Goal: Information Seeking & Learning: Learn about a topic

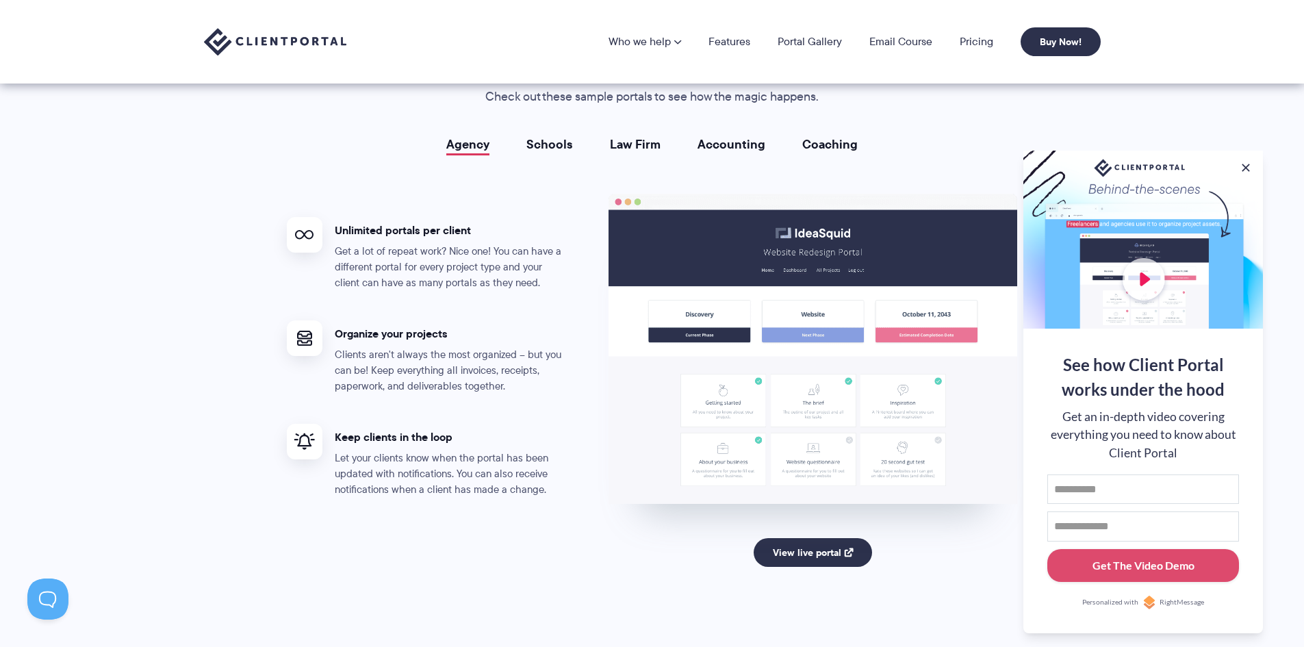
scroll to position [2464, 0]
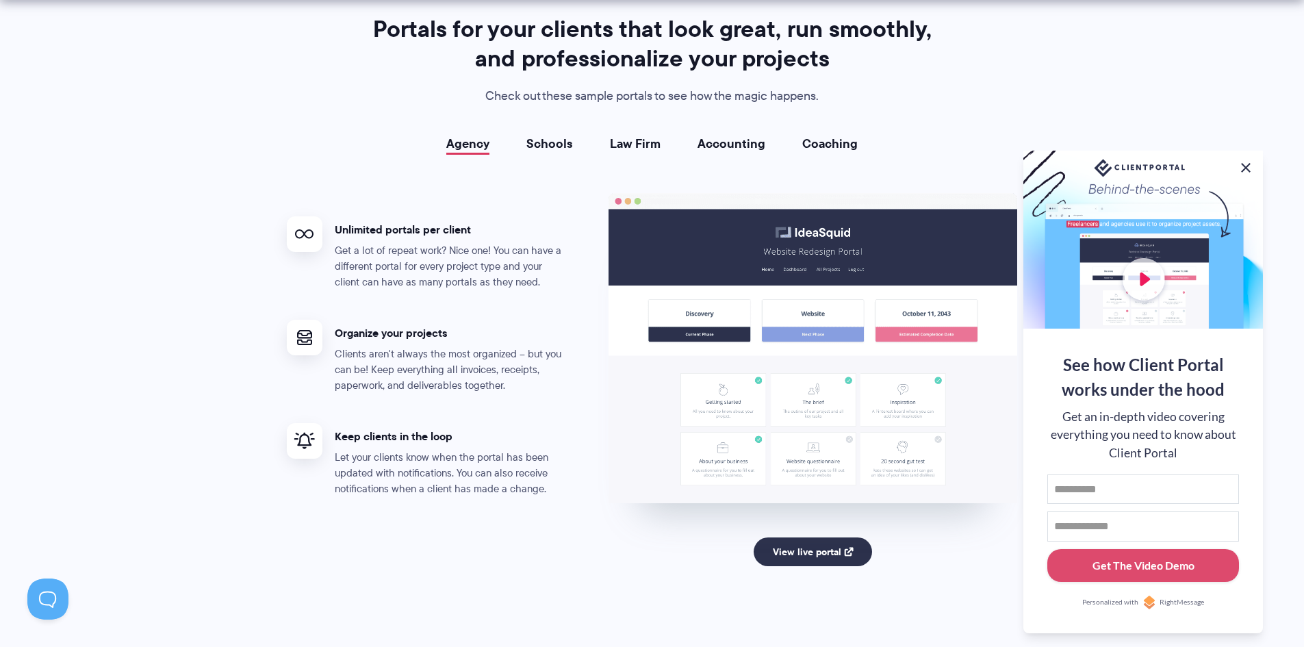
click at [1244, 166] on button at bounding box center [1246, 167] width 16 height 16
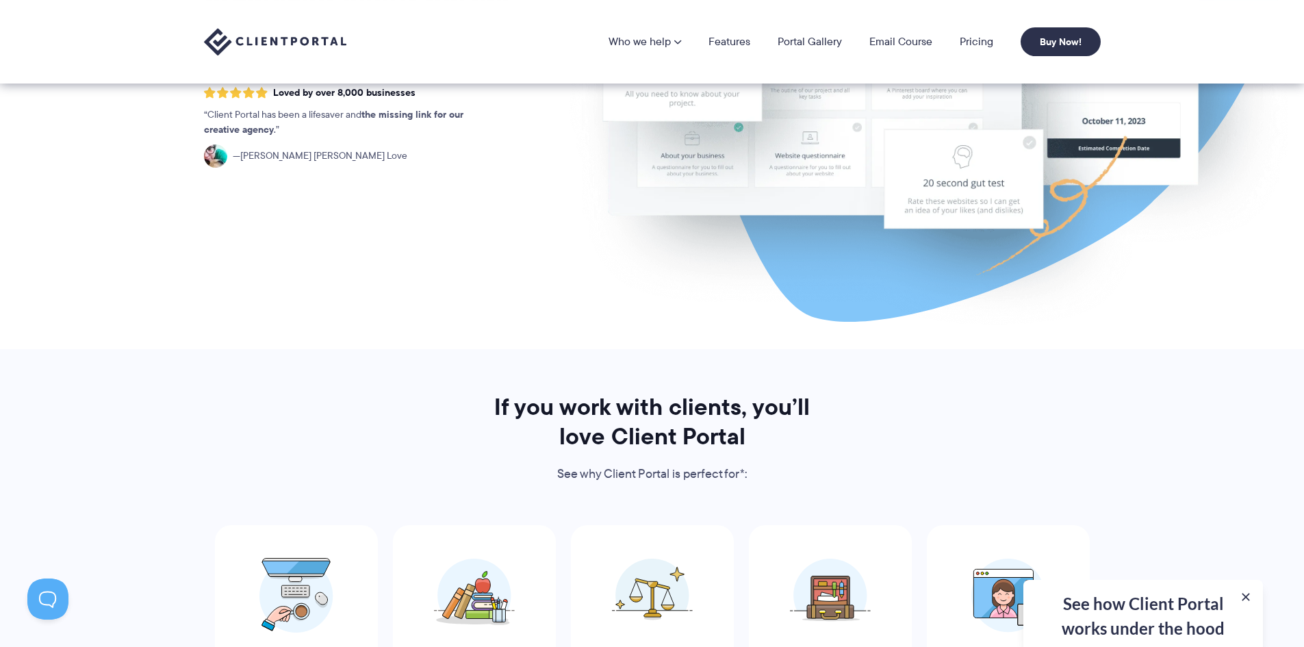
scroll to position [0, 0]
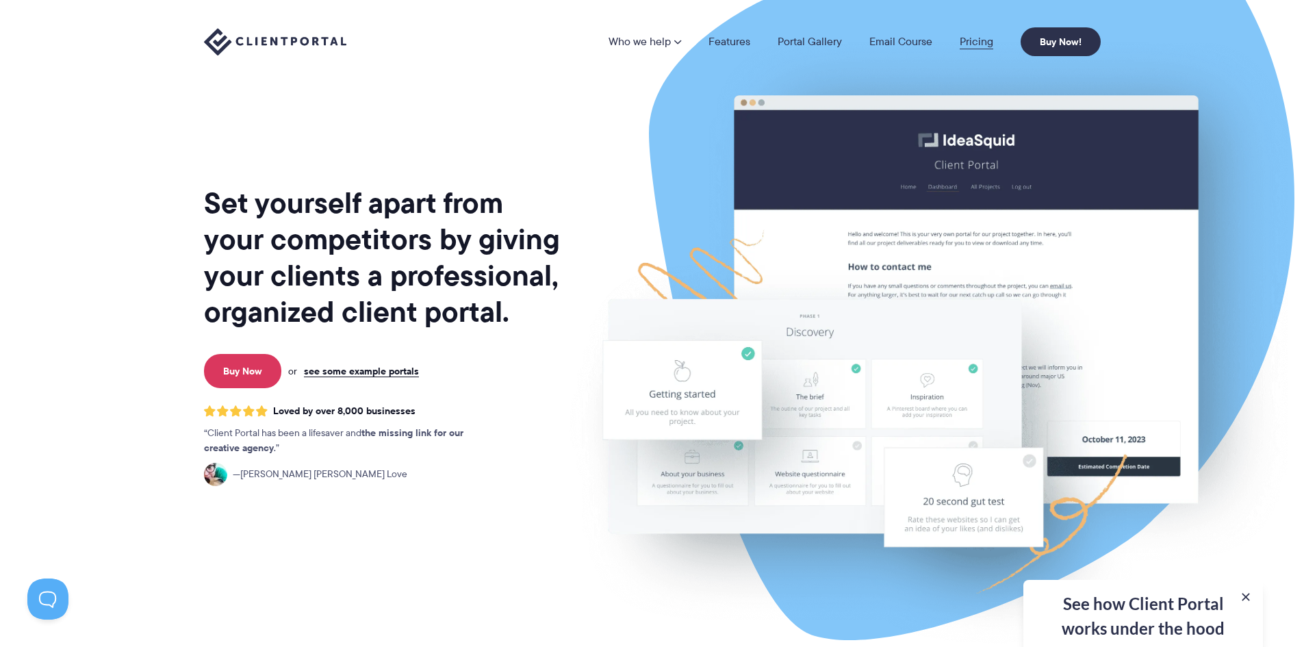
click at [966, 44] on link "Pricing" at bounding box center [977, 41] width 34 height 11
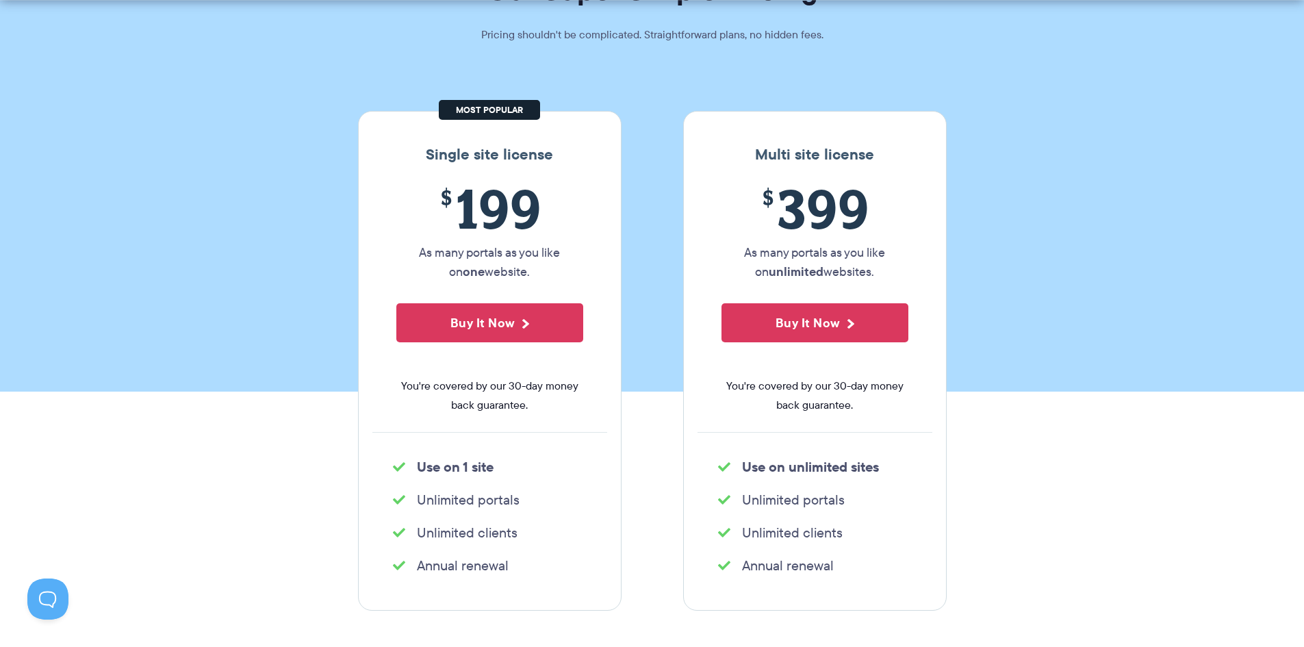
scroll to position [137, 0]
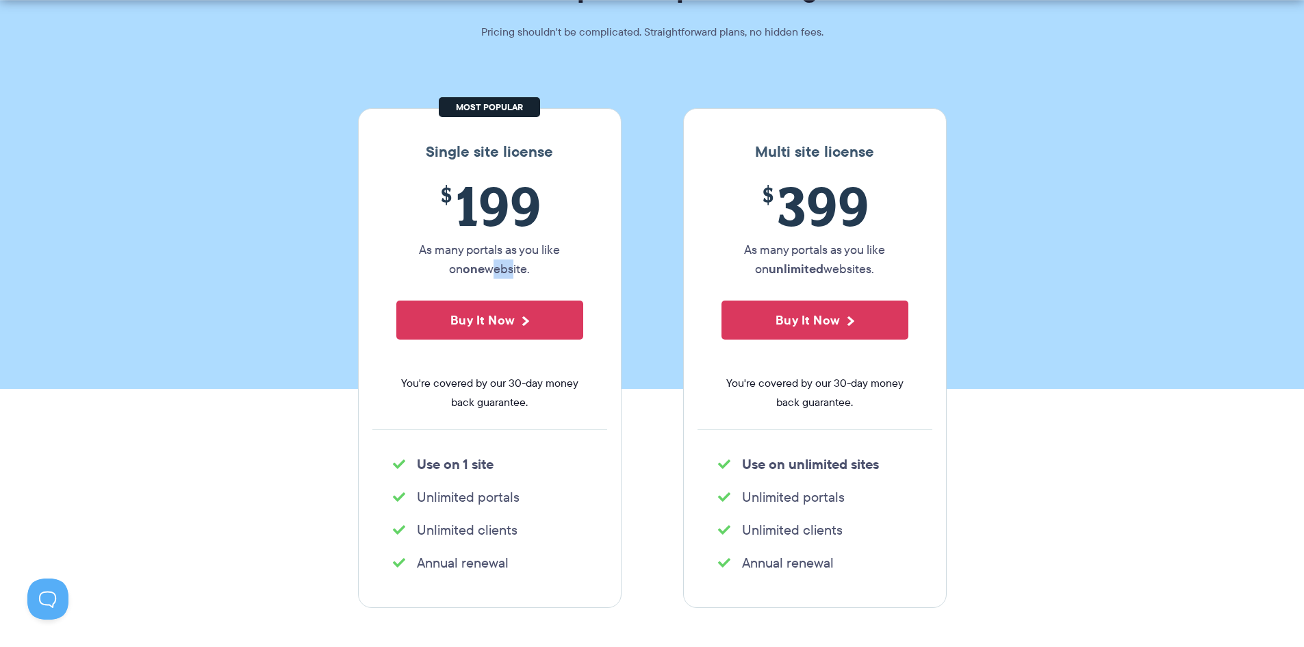
drag, startPoint x: 483, startPoint y: 266, endPoint x: 499, endPoint y: 266, distance: 15.7
click at [499, 266] on p "As many portals as you like on one website." at bounding box center [489, 259] width 187 height 38
click at [511, 268] on p "As many portals as you like on one website." at bounding box center [489, 259] width 187 height 38
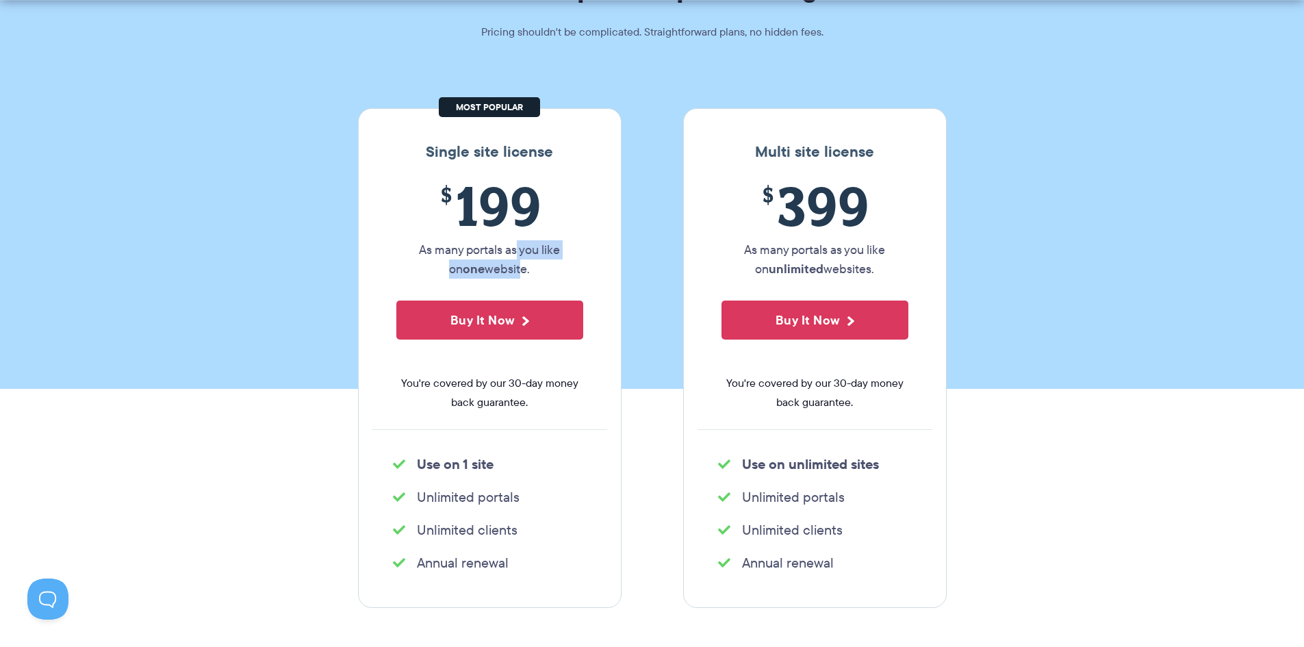
click at [512, 264] on p "As many portals as you like on one website." at bounding box center [489, 259] width 187 height 38
click at [494, 394] on span "You're covered by our 30-day money back guarantee." at bounding box center [489, 393] width 187 height 38
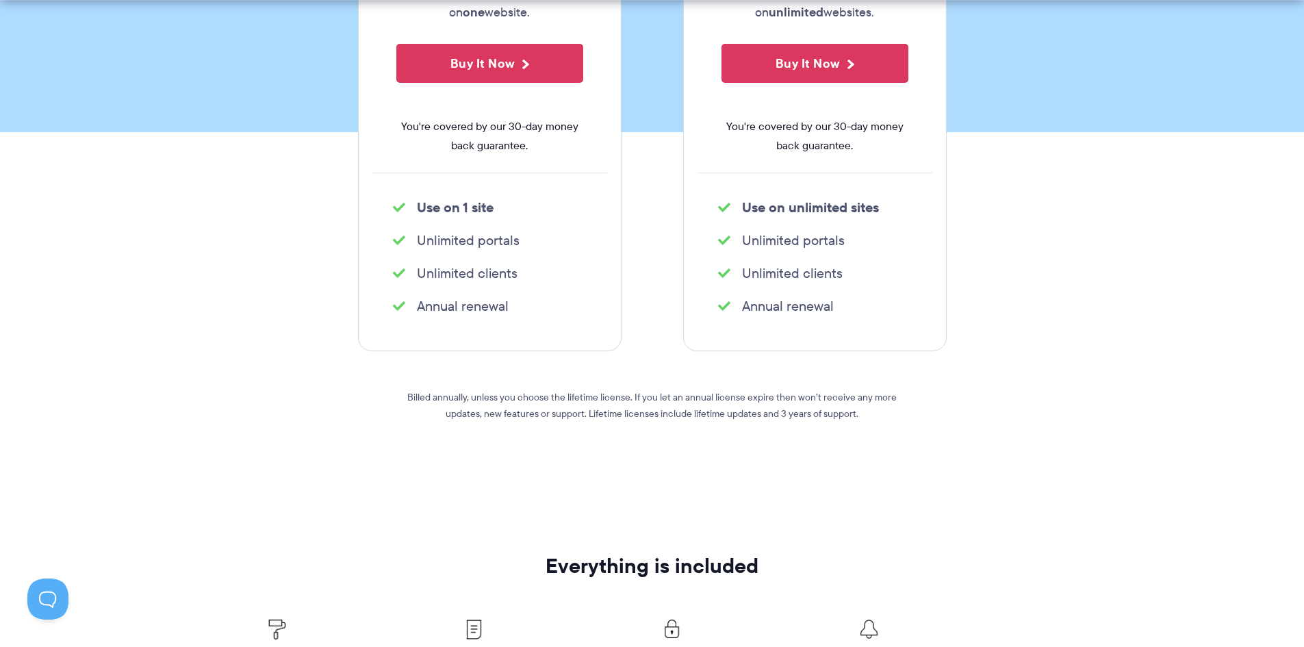
scroll to position [411, 0]
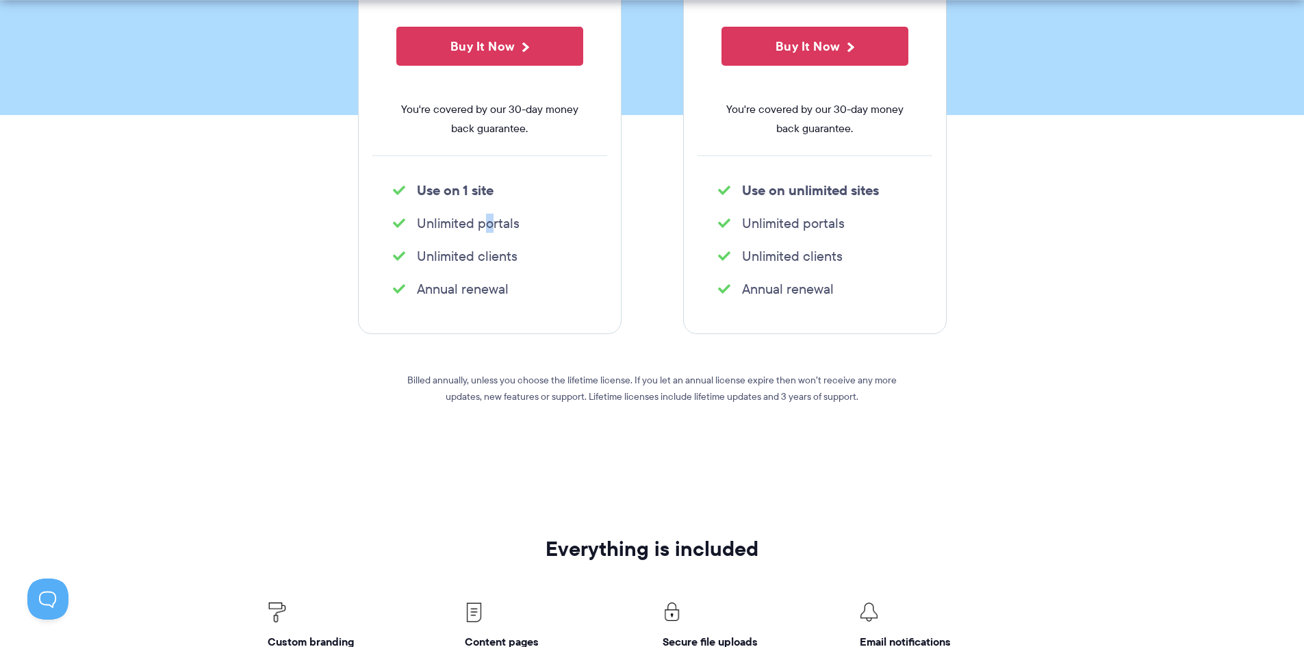
click at [483, 240] on div "Single site license $ 199 As many portals as you like on one website. Buy It No…" at bounding box center [490, 84] width 264 height 500
drag, startPoint x: 462, startPoint y: 191, endPoint x: 495, endPoint y: 190, distance: 32.9
click at [488, 190] on strong "Use on 1 site" at bounding box center [455, 190] width 77 height 21
drag, startPoint x: 497, startPoint y: 190, endPoint x: 487, endPoint y: 213, distance: 24.5
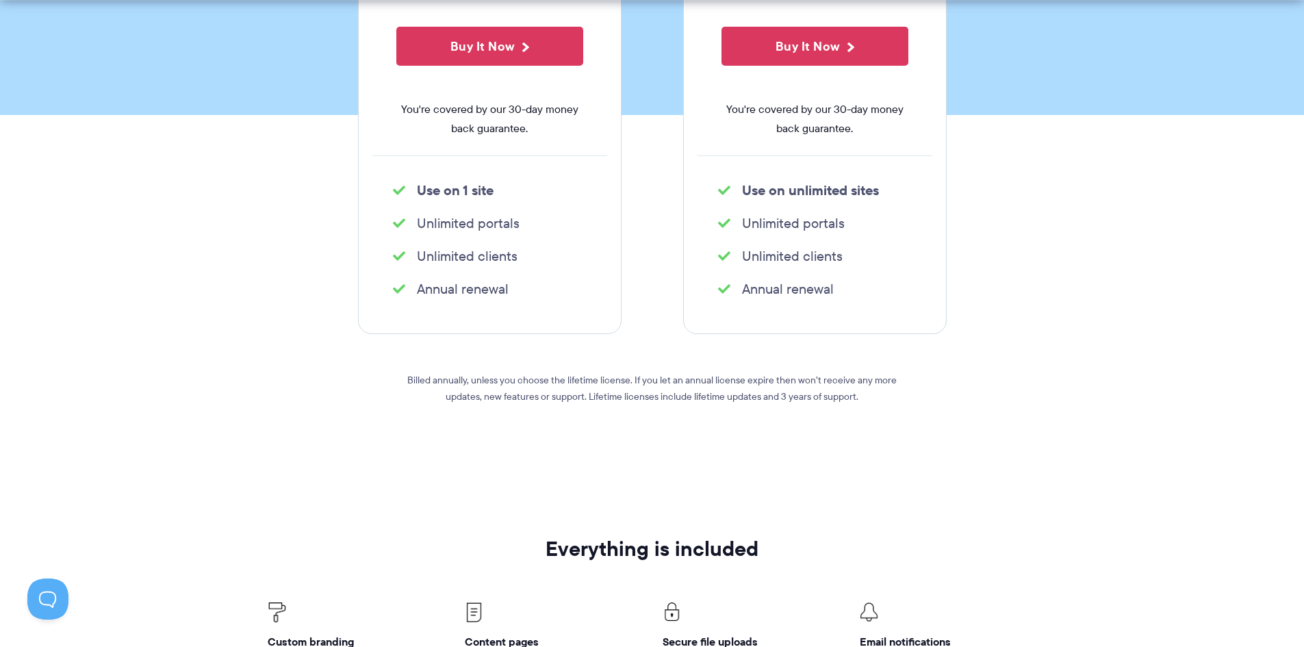
click at [498, 191] on li "Use on 1 site" at bounding box center [490, 190] width 194 height 19
click at [470, 293] on li "Annual renewal" at bounding box center [490, 288] width 194 height 19
click at [471, 290] on li "Annual renewal" at bounding box center [490, 288] width 194 height 19
drag, startPoint x: 479, startPoint y: 261, endPoint x: 491, endPoint y: 261, distance: 11.6
click at [489, 261] on li "Unlimited clients" at bounding box center [490, 255] width 194 height 19
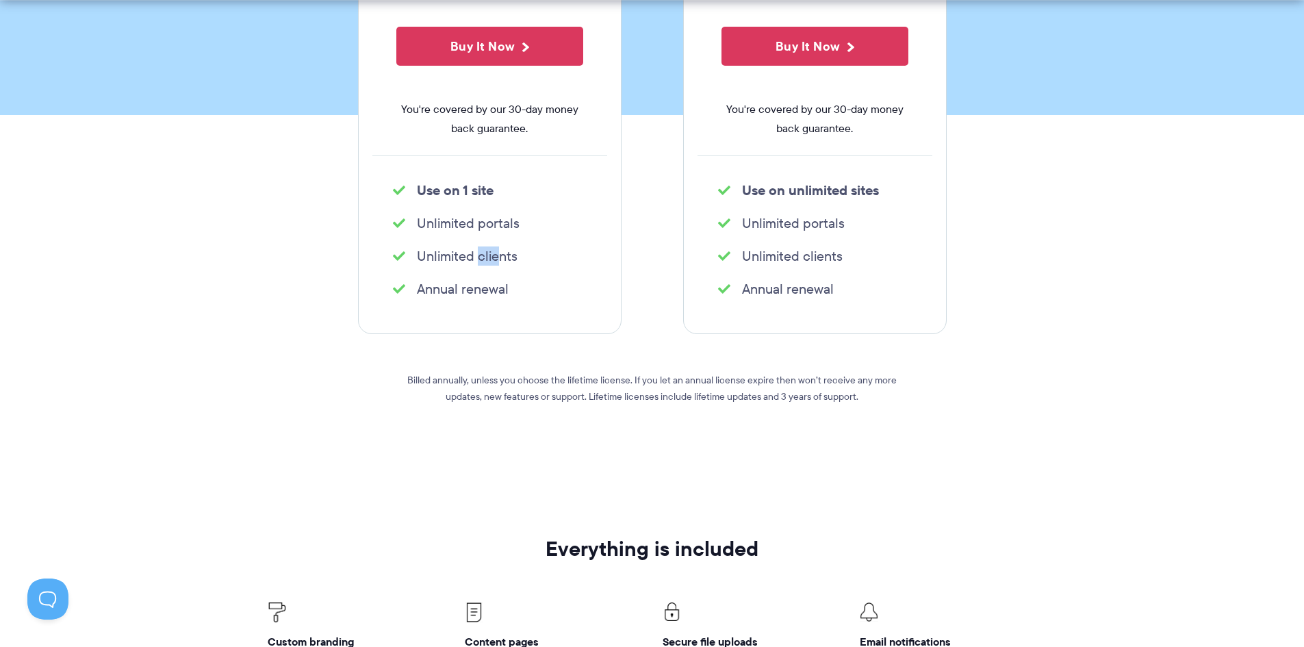
click at [491, 261] on li "Unlimited clients" at bounding box center [490, 255] width 194 height 19
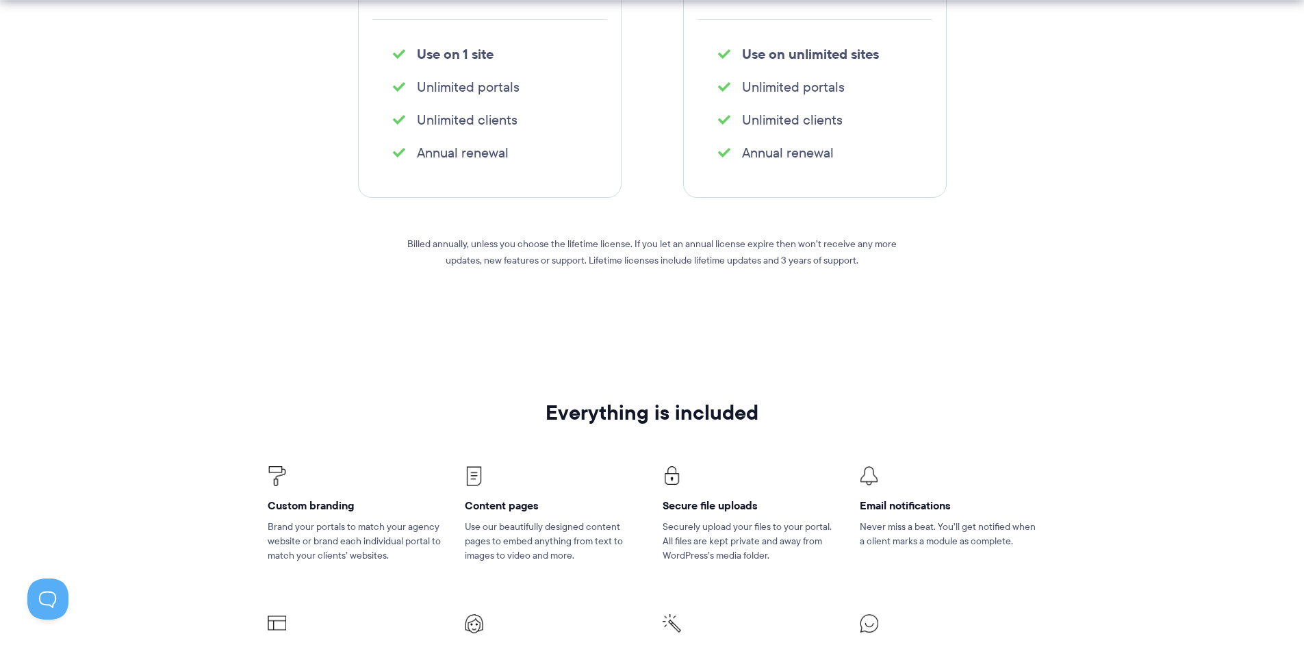
scroll to position [137, 0]
